Goal: Complete application form

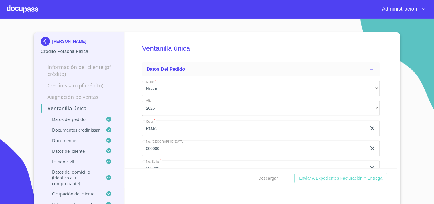
click at [65, 40] on p "ALEJANDRO ZAMUDIO CHAVEZ" at bounding box center [69, 41] width 34 height 5
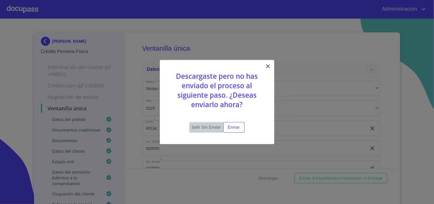
click at [204, 127] on span "Salir sin enviar" at bounding box center [206, 126] width 29 height 7
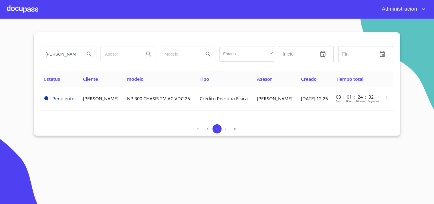
drag, startPoint x: 44, startPoint y: 56, endPoint x: 237, endPoint y: 65, distance: 193.7
click at [215, 63] on div "alejandro zamudio Estado ​ ​ Inicio ​ Fin ​" at bounding box center [217, 54] width 357 height 21
type input "industria quimica"
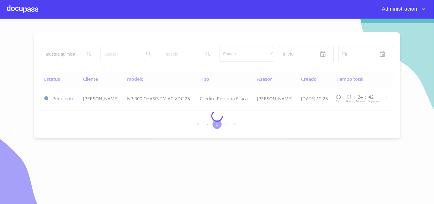
scroll to position [0, 0]
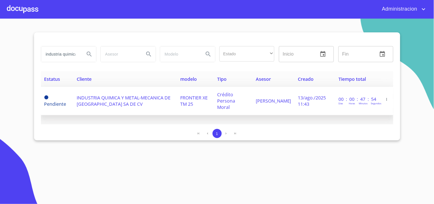
click at [116, 97] on span "INDUSTRIA QUIMICA Y METAL-MECANICA DE [GEOGRAPHIC_DATA] SA DE CV" at bounding box center [124, 100] width 94 height 13
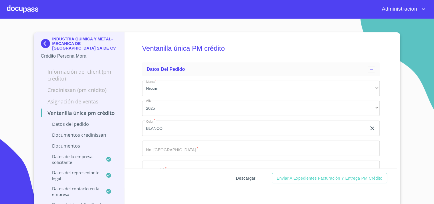
click at [238, 177] on span "Descargar" at bounding box center [245, 177] width 19 height 7
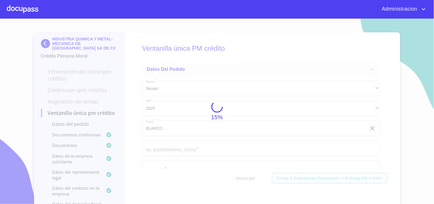
click at [158, 107] on div "15%" at bounding box center [217, 111] width 434 height 185
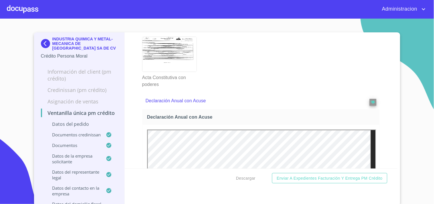
scroll to position [2096, 0]
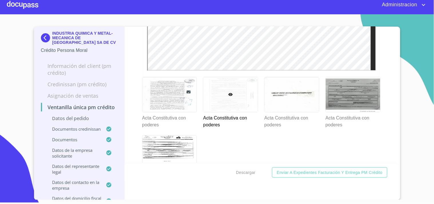
scroll to position [2036, 0]
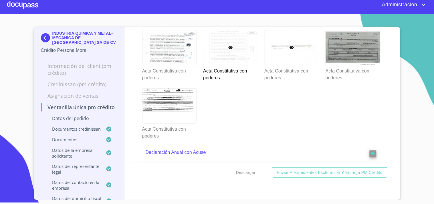
click at [296, 65] on div at bounding box center [291, 47] width 54 height 35
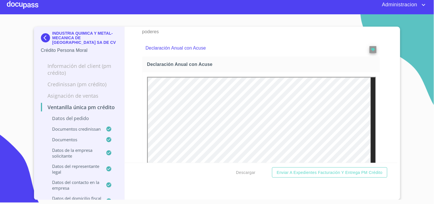
scroll to position [2100, 0]
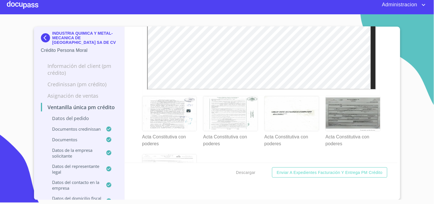
scroll to position [1941, 0]
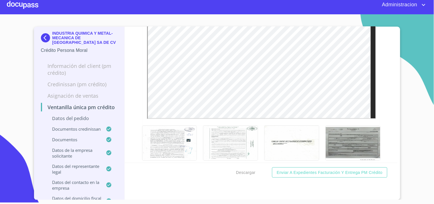
click at [378, 129] on div "Ventanilla única PM crédito Datos del pedido Marca   * Nissan ​ Año 2025 ​ Colo…" at bounding box center [261, 95] width 272 height 136
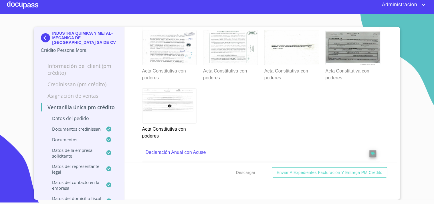
scroll to position [2100, 0]
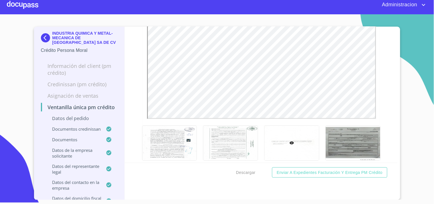
scroll to position [0, 0]
click at [387, 104] on div "Ventanilla única PM crédito Datos del pedido Marca   * Nissan ​ Año 2025 ​ Colo…" at bounding box center [261, 95] width 272 height 136
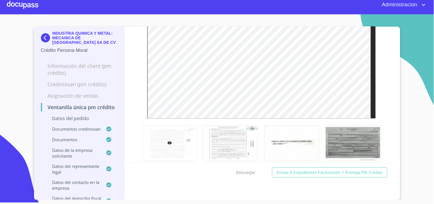
click at [421, 94] on section "INDUSTRIA QUIMICA Y METAL-MECANICA DE MEXICO SA DE CV Crédito Persona Moral Inf…" at bounding box center [217, 106] width 434 height 185
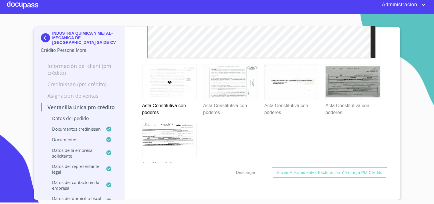
scroll to position [2068, 0]
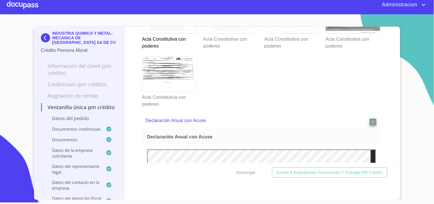
click at [227, 33] on div at bounding box center [230, 16] width 54 height 35
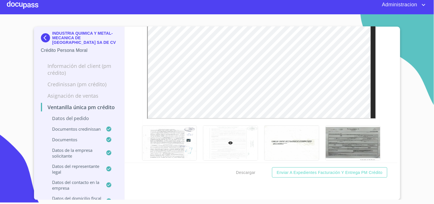
click at [386, 103] on div "Ventanilla única PM crédito Datos del pedido Marca   * Nissan ​ Año 2025 ​ Colo…" at bounding box center [261, 95] width 272 height 136
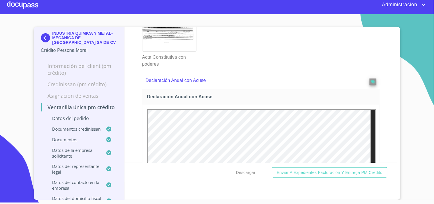
scroll to position [2100, 0]
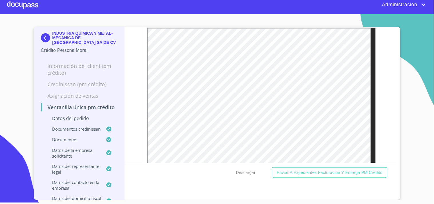
scroll to position [1941, 0]
